Goal: Use online tool/utility: Utilize a website feature to perform a specific function

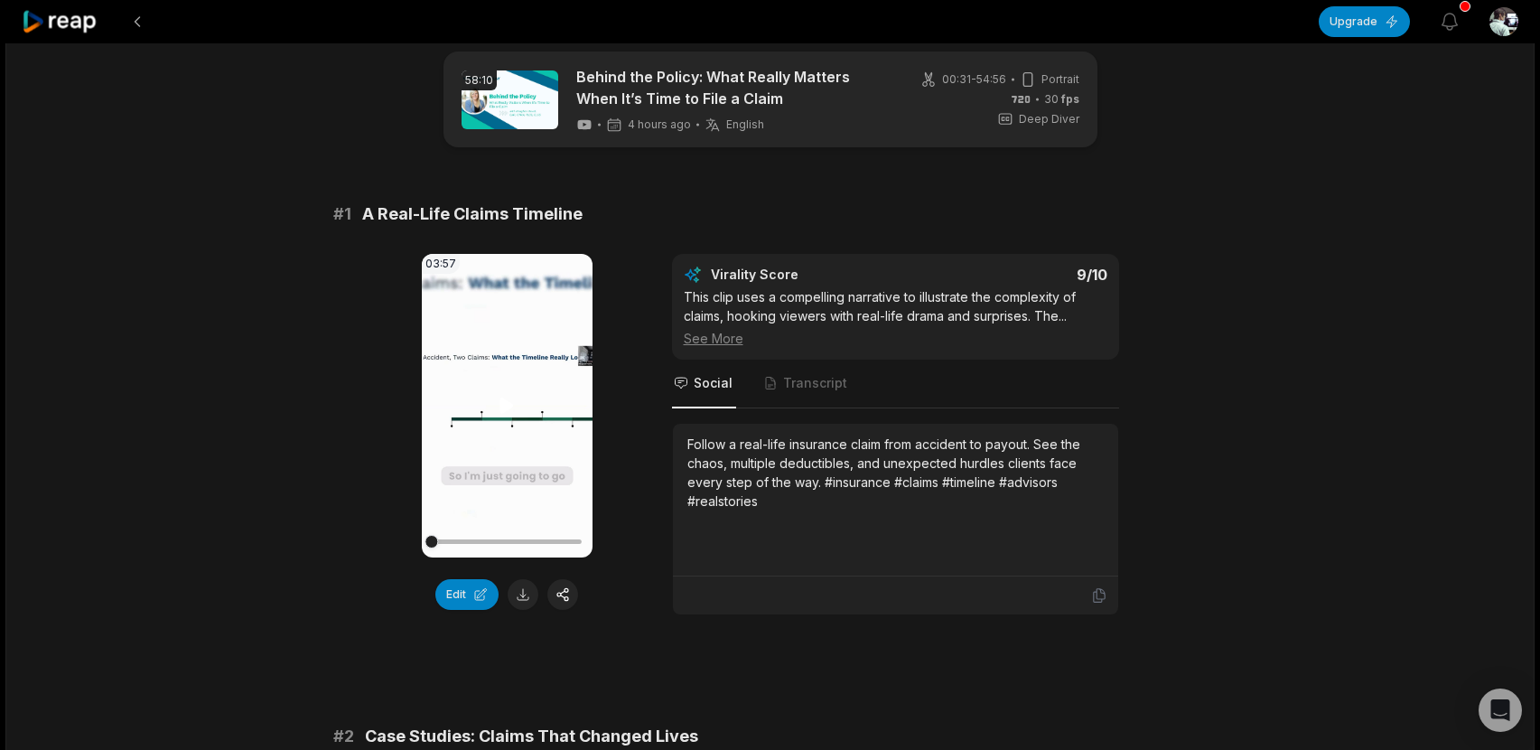
click at [443, 515] on video "Your browser does not support mp4 format." at bounding box center [507, 406] width 171 height 304
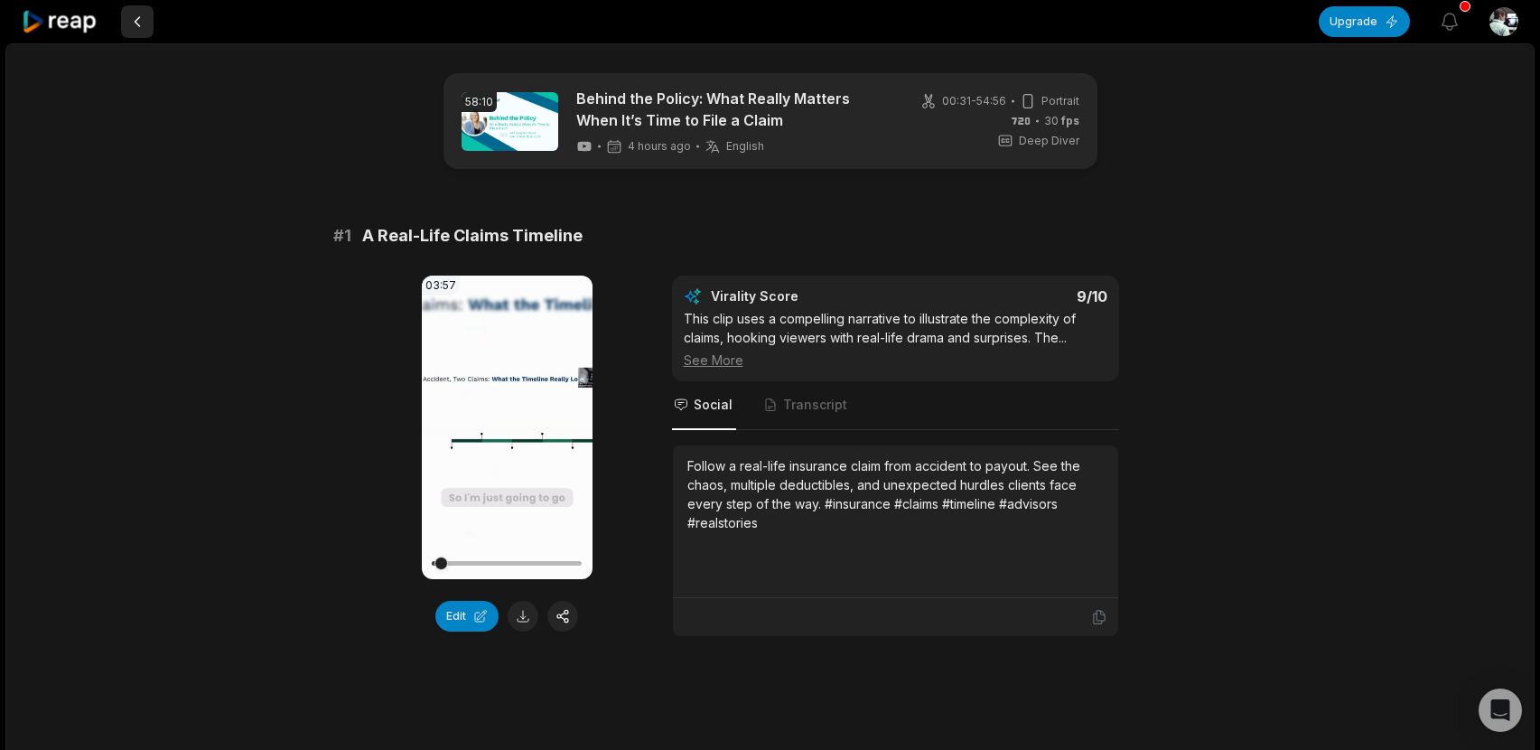
click at [135, 15] on button at bounding box center [137, 21] width 33 height 33
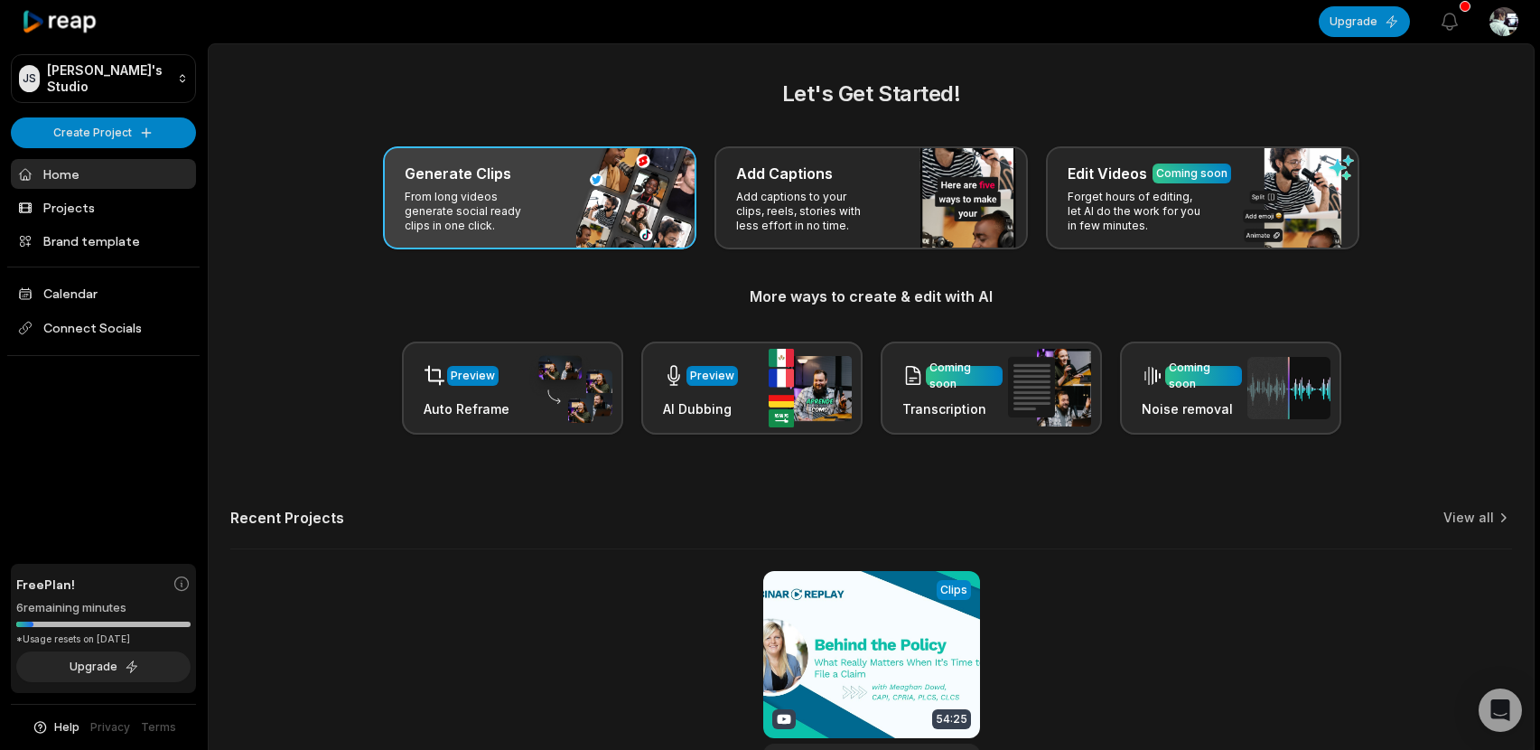
click at [463, 212] on p "From long videos generate social ready clips in one click." at bounding box center [475, 211] width 140 height 43
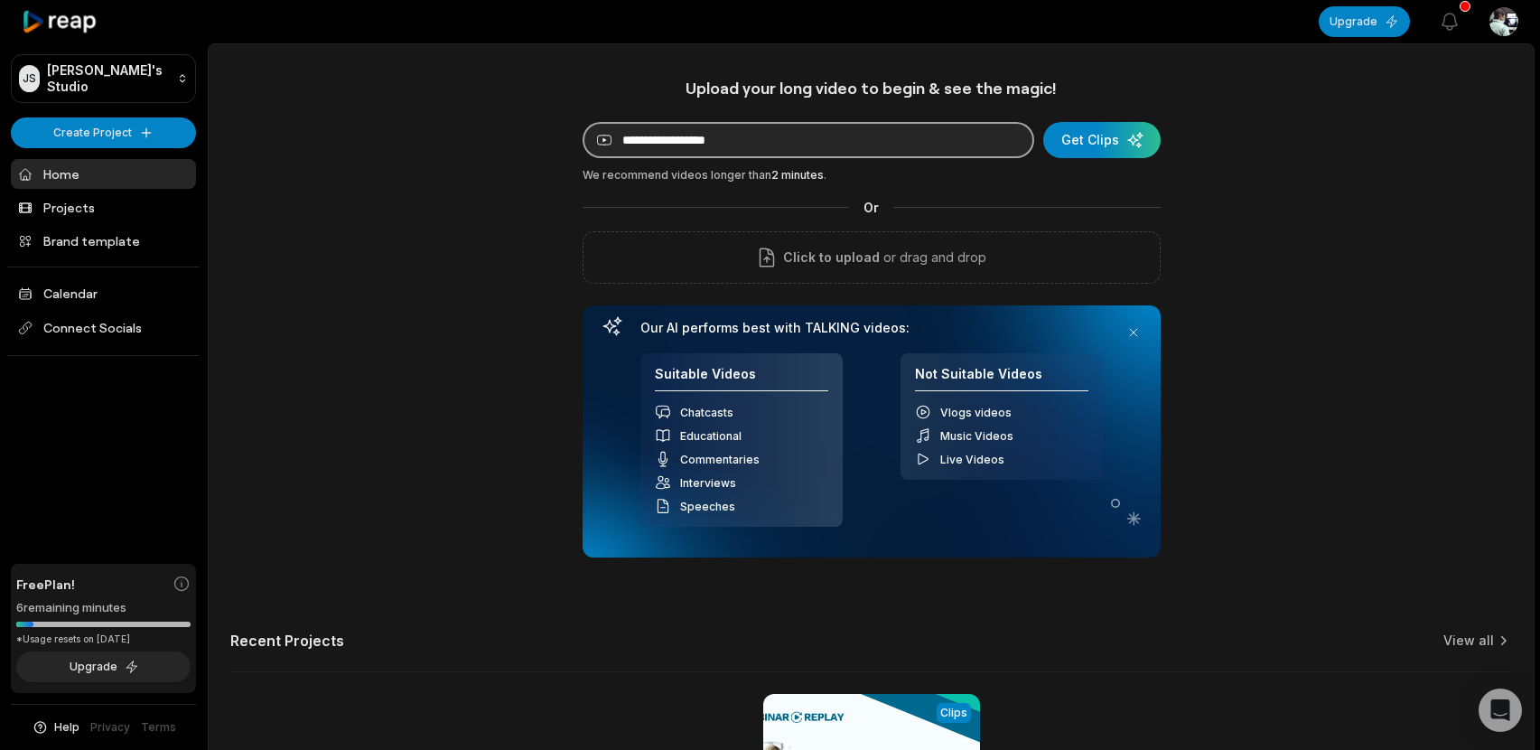
click at [630, 143] on input at bounding box center [809, 140] width 452 height 36
